Goal: Navigation & Orientation: Understand site structure

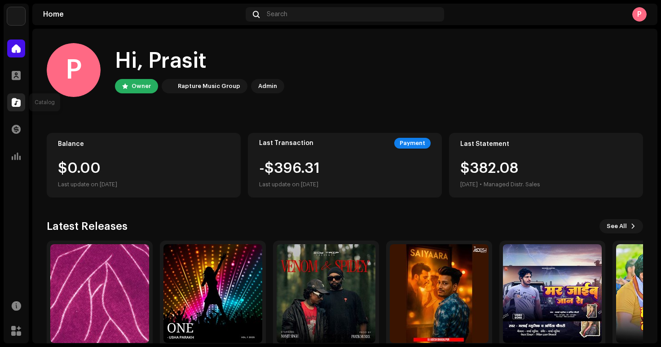
click at [17, 99] on span at bounding box center [16, 102] width 9 height 7
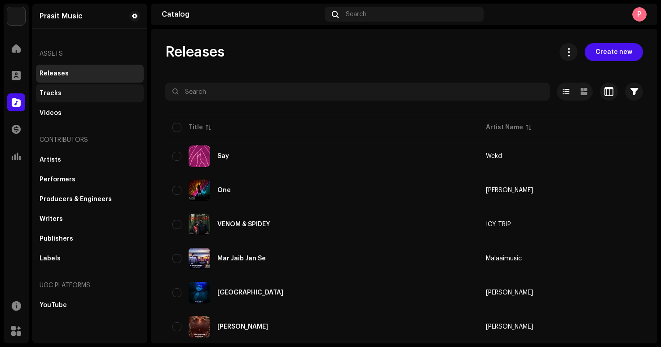
click at [87, 92] on div "Tracks" at bounding box center [89, 93] width 101 height 7
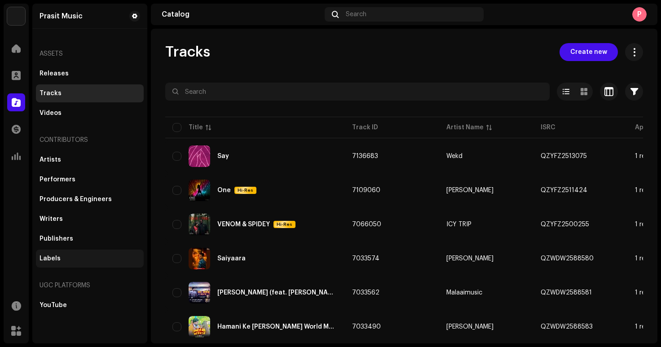
click at [64, 257] on div "Labels" at bounding box center [89, 258] width 101 height 7
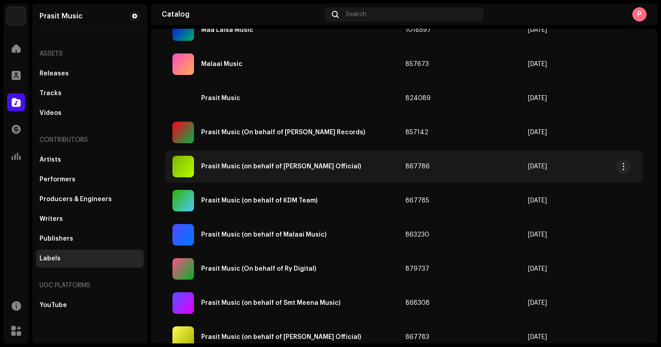
scroll to position [70, 0]
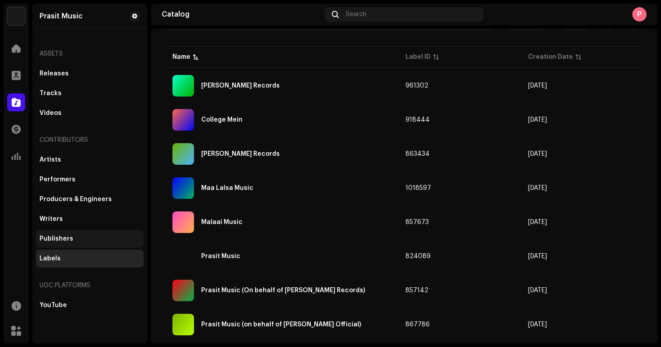
click at [71, 238] on div "Publishers" at bounding box center [89, 238] width 101 height 7
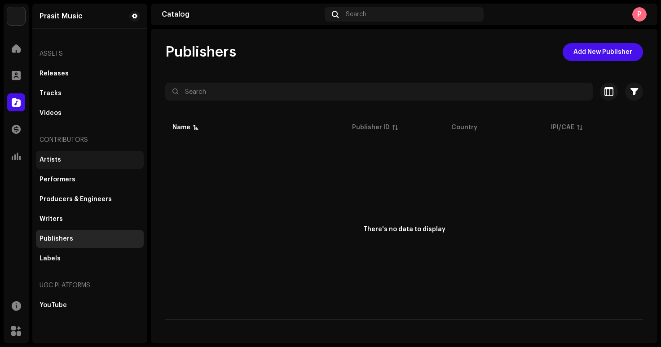
click at [79, 158] on div "Artists" at bounding box center [89, 159] width 101 height 7
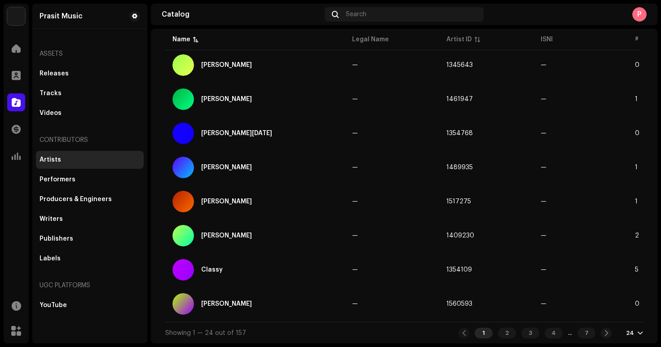
scroll to position [643, 0]
